Goal: Transaction & Acquisition: Purchase product/service

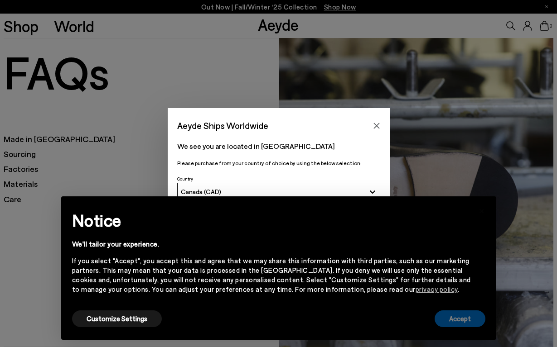
click at [449, 318] on button "Accept" at bounding box center [459, 319] width 51 height 17
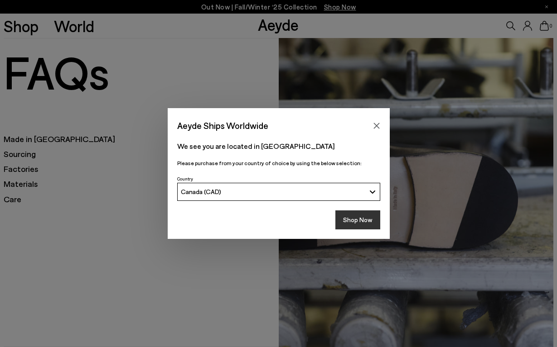
click at [351, 219] on button "Shop Now" at bounding box center [357, 220] width 45 height 19
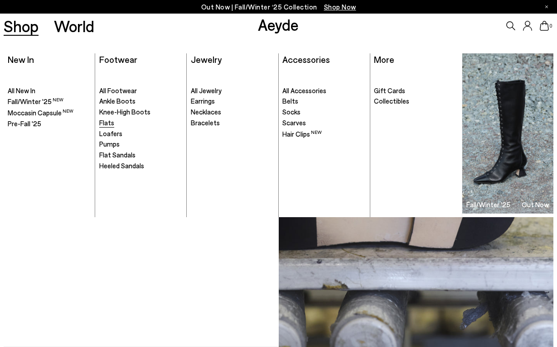
click at [108, 123] on span "Flats" at bounding box center [106, 123] width 15 height 8
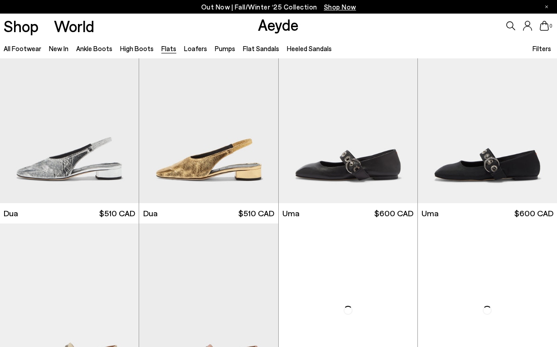
scroll to position [3136, 0]
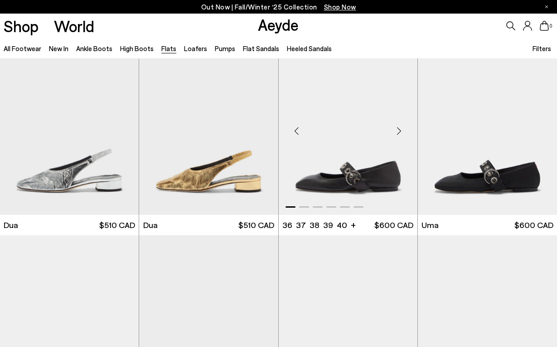
click at [362, 186] on img "1 / 6" at bounding box center [348, 127] width 139 height 174
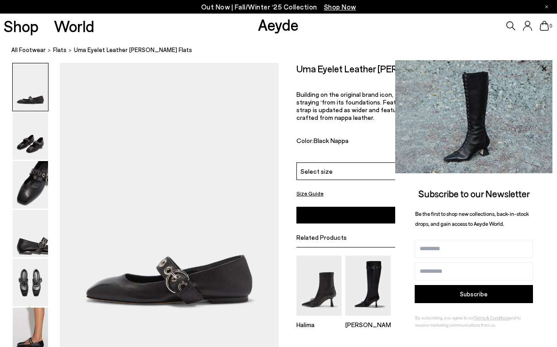
click at [299, 191] on button "Size Guide" at bounding box center [309, 193] width 27 height 11
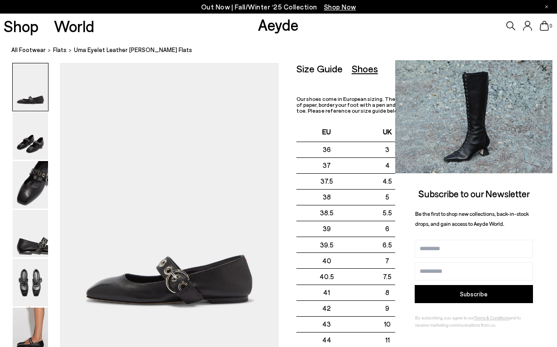
click at [546, 67] on icon at bounding box center [544, 69] width 12 height 12
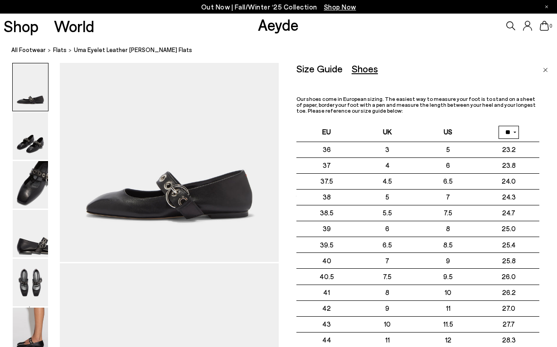
scroll to position [86, 0]
click at [42, 288] on img at bounding box center [30, 283] width 35 height 48
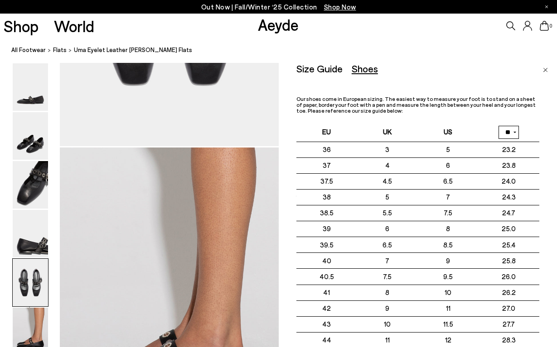
scroll to position [1534, 0]
